Goal: Find specific page/section: Find specific page/section

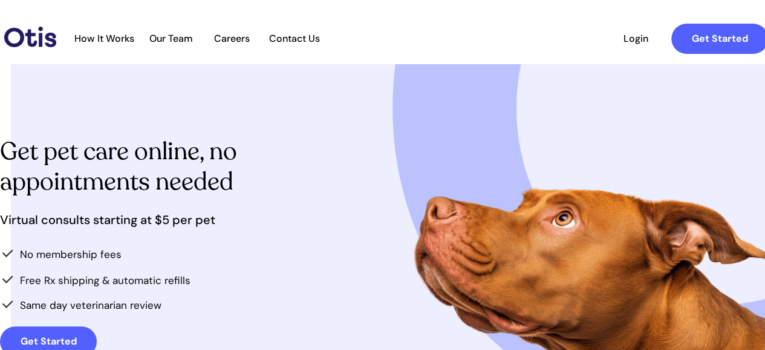
click at [169, 35] on span "Our Team" at bounding box center [171, 38] width 59 height 11
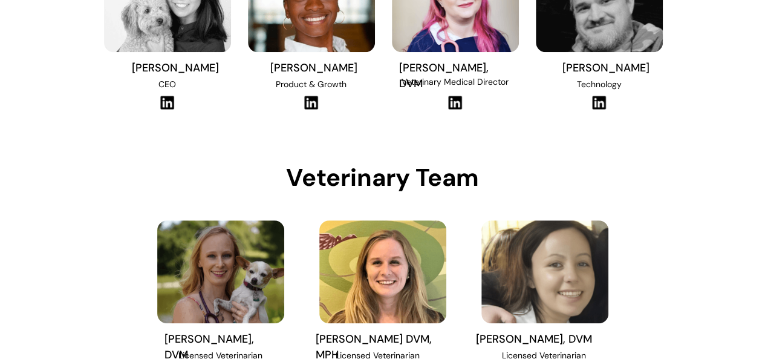
scroll to position [121, 0]
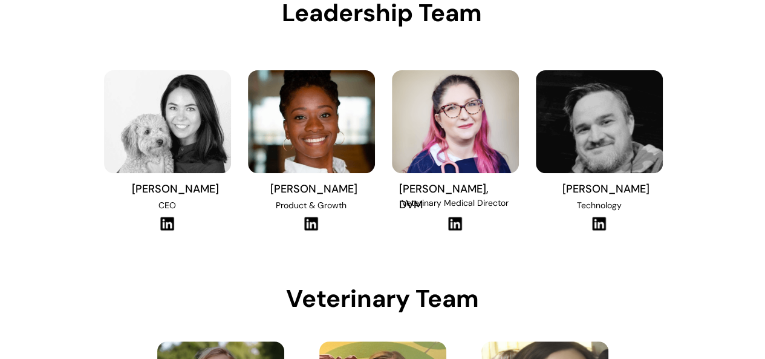
click at [456, 220] on img at bounding box center [455, 223] width 16 height 15
click at [597, 220] on img at bounding box center [599, 223] width 16 height 15
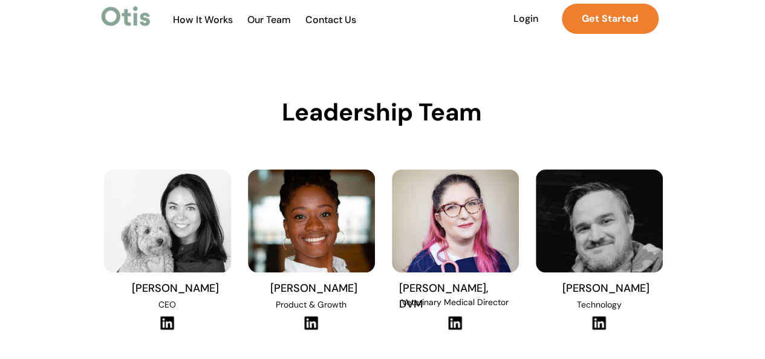
scroll to position [0, 0]
